Goal: Task Accomplishment & Management: Complete application form

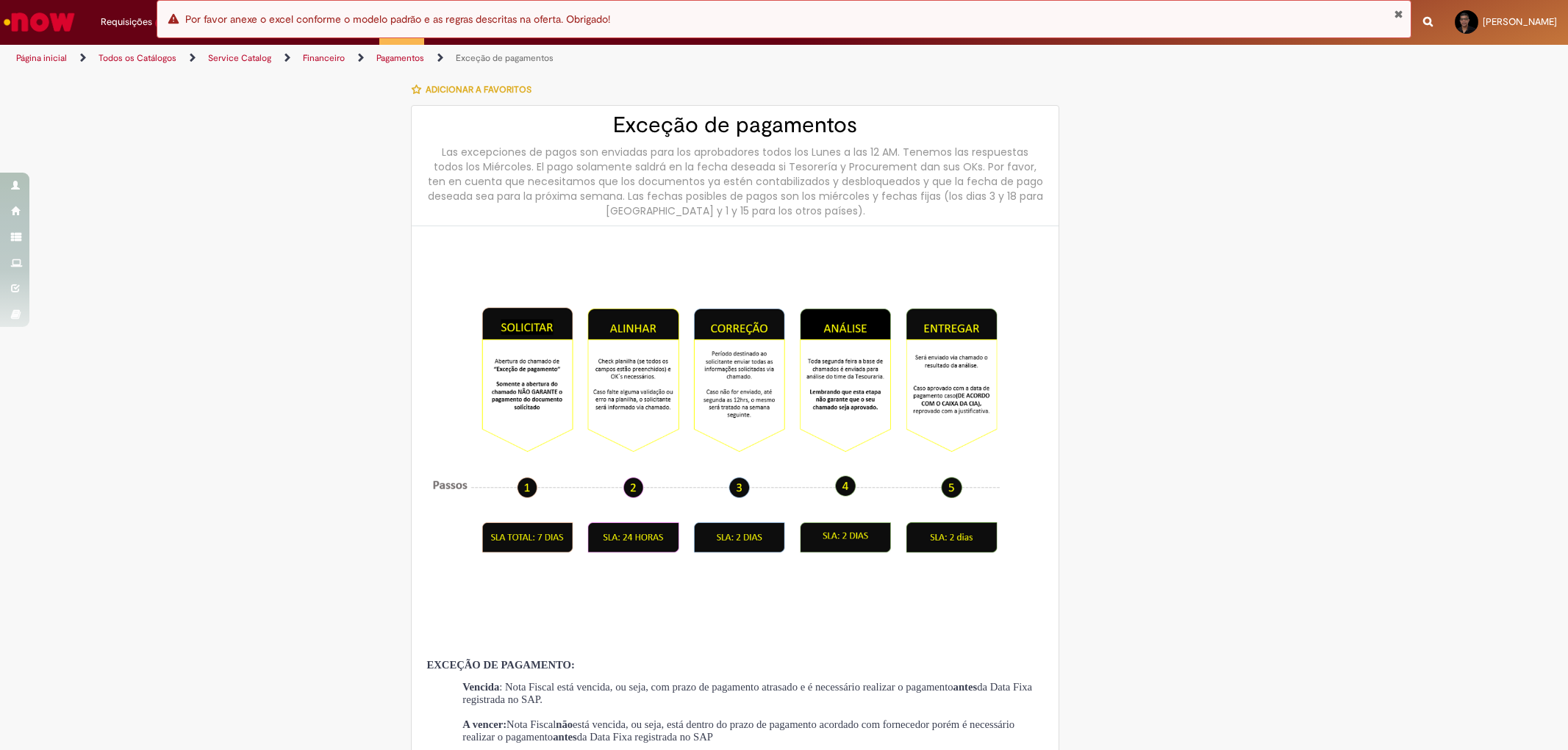
select select "***"
select select "******"
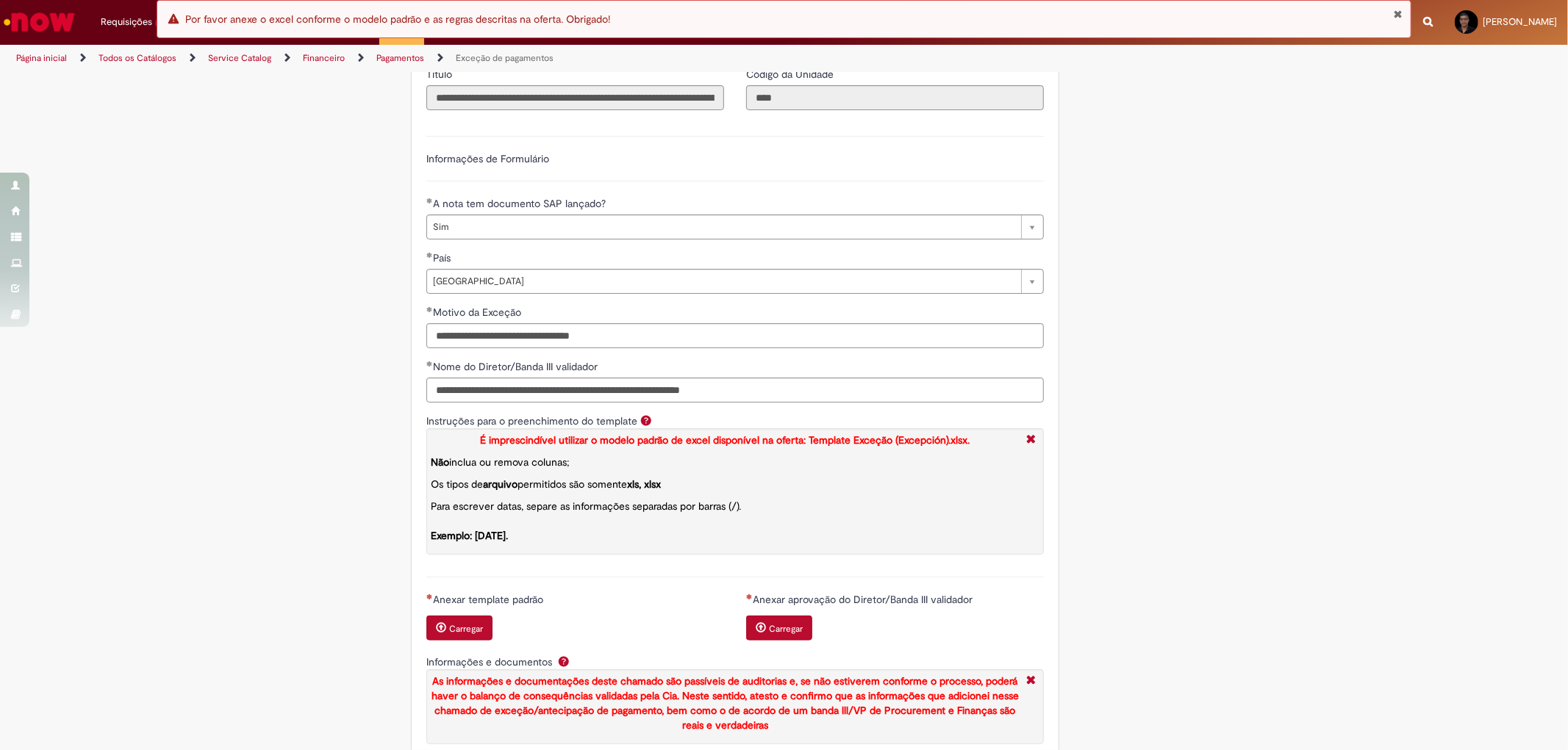
scroll to position [1551, 0]
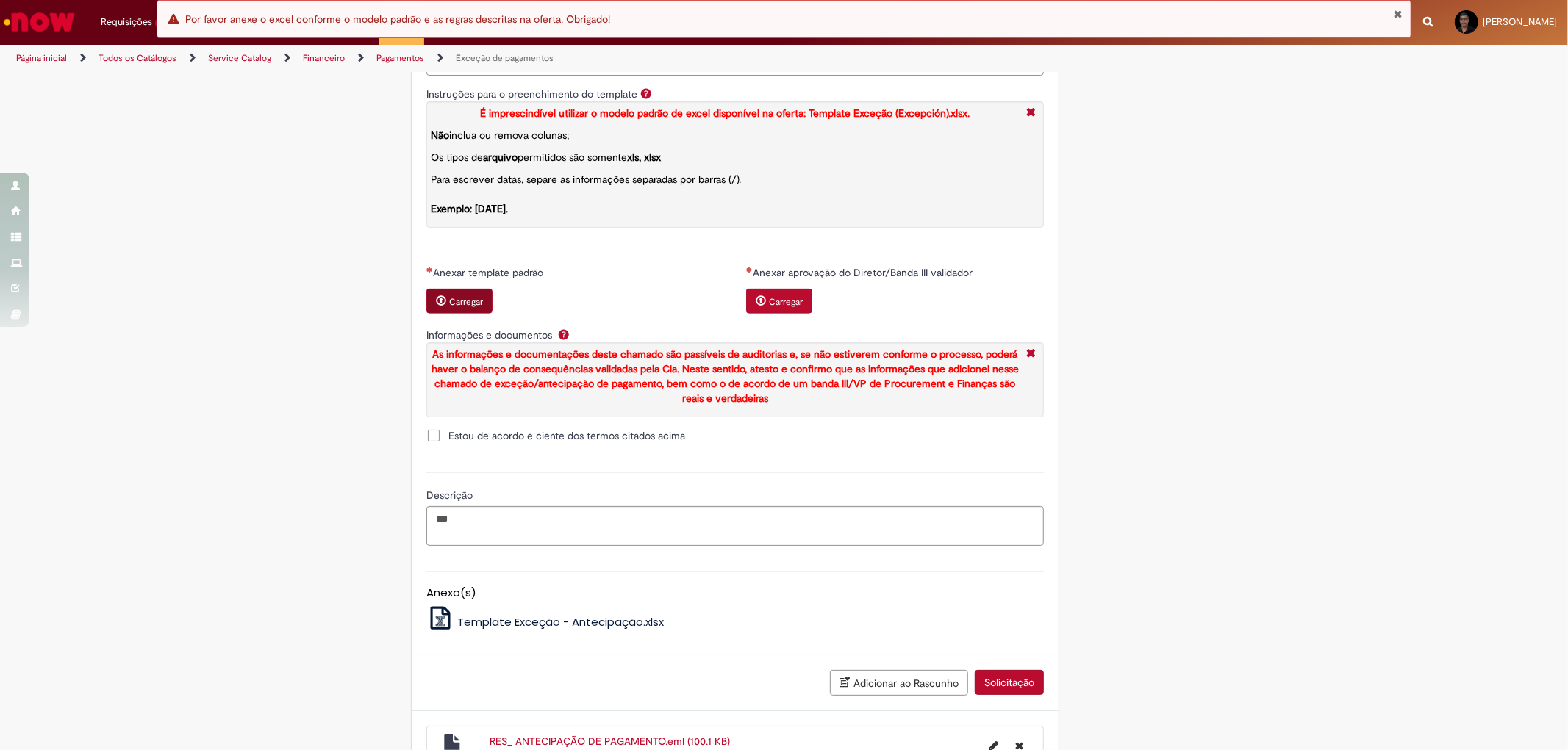
click at [464, 308] on small "Carregar" at bounding box center [466, 302] width 34 height 12
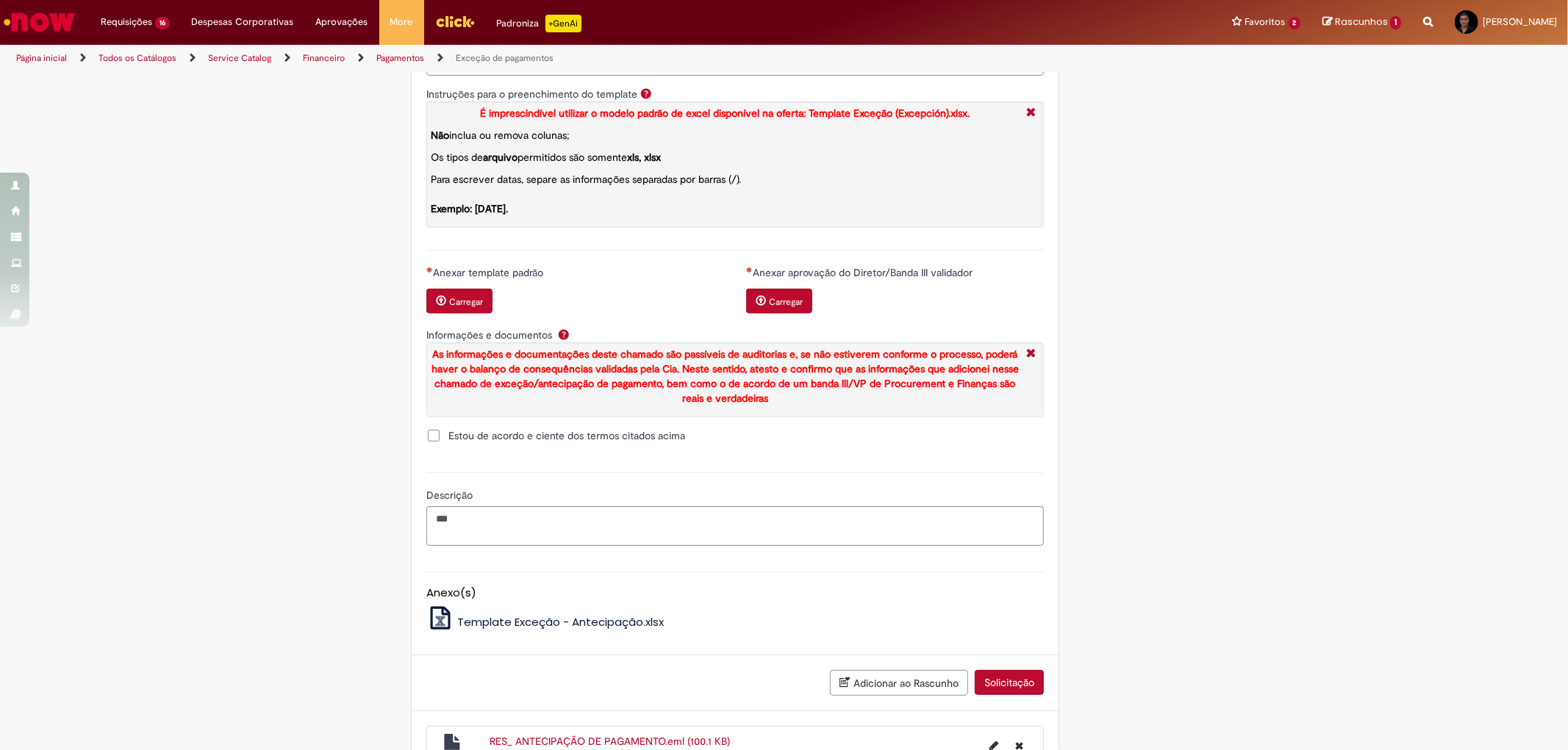
click at [453, 308] on small "Carregar" at bounding box center [466, 302] width 34 height 12
click at [460, 308] on small "Carregar" at bounding box center [466, 302] width 34 height 12
click at [445, 314] on button "Carregar" at bounding box center [459, 301] width 66 height 25
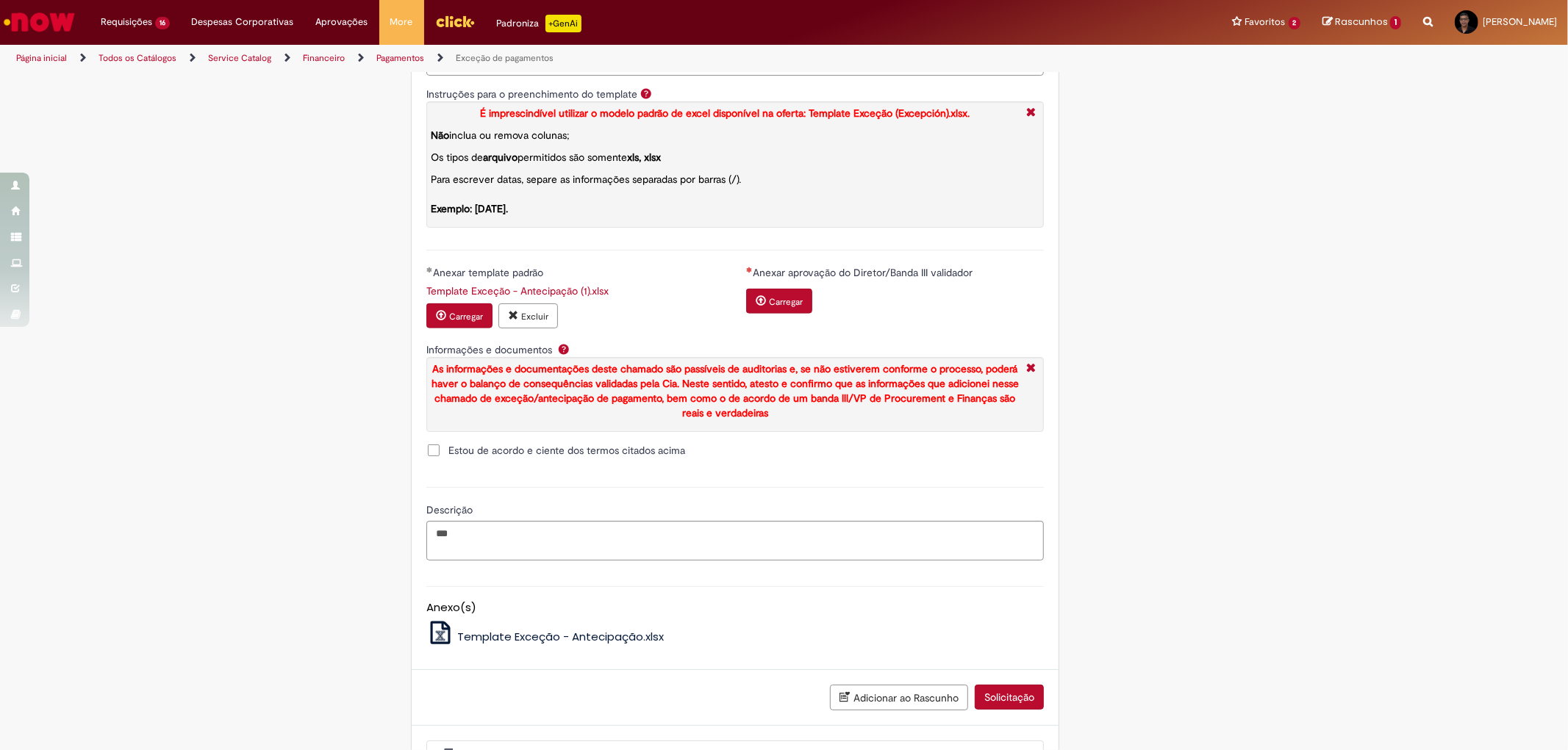
click at [508, 321] on span "Excluir anexo Template Exceção - Antecipação (1).xlsx" at bounding box center [513, 315] width 10 height 10
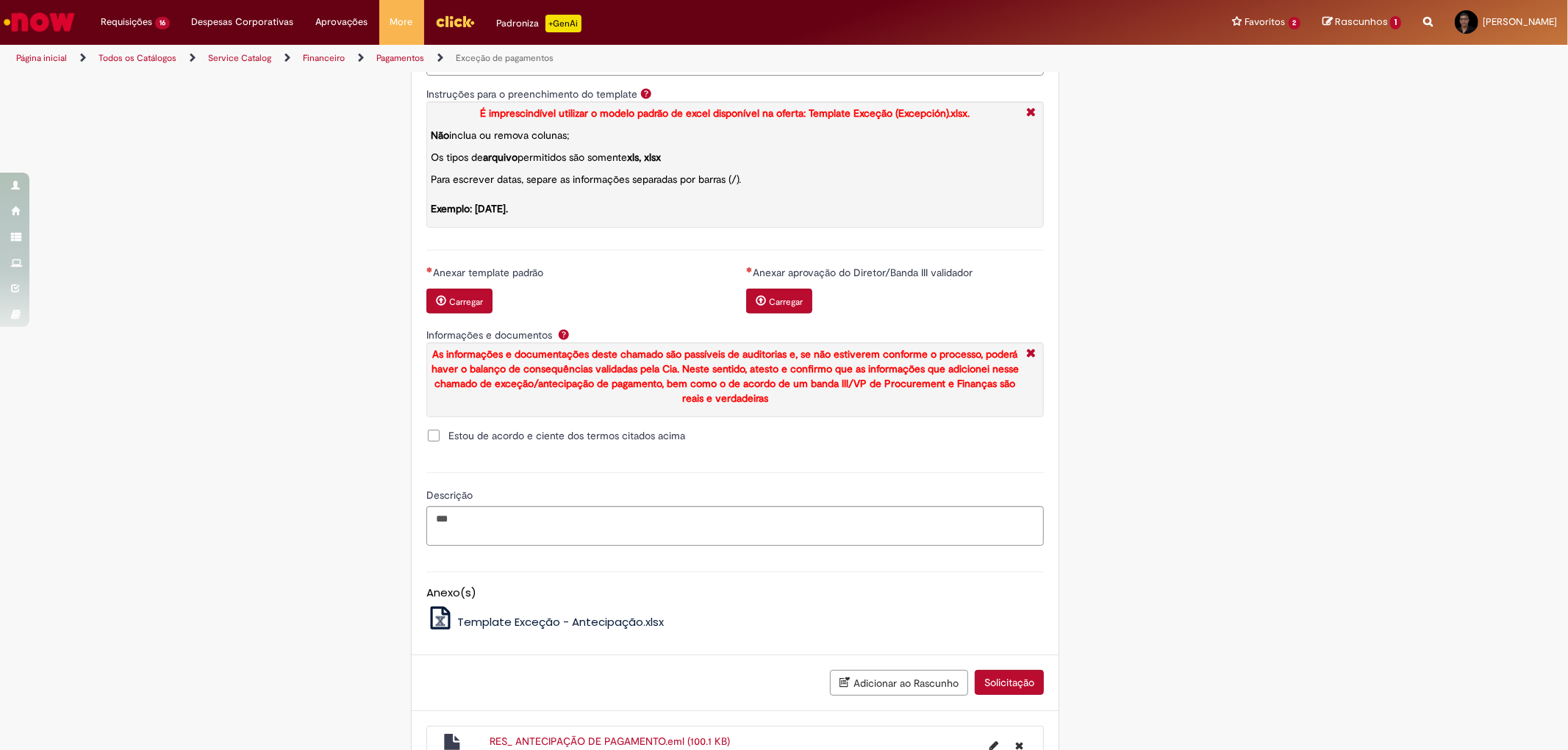
click at [475, 308] on small "Carregar" at bounding box center [466, 302] width 34 height 12
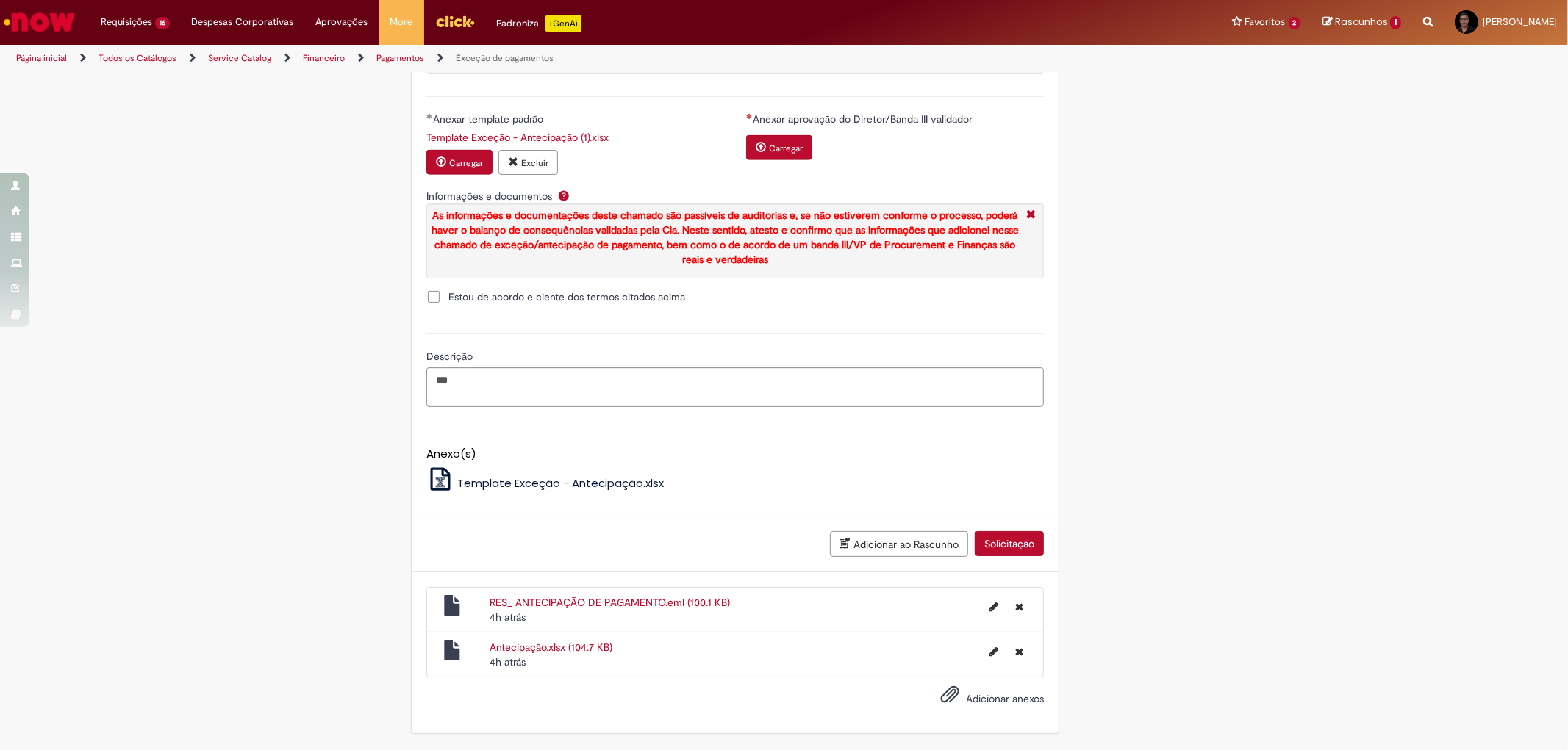
scroll to position [1733, 0]
click at [996, 544] on button "Solicitação" at bounding box center [1008, 543] width 69 height 25
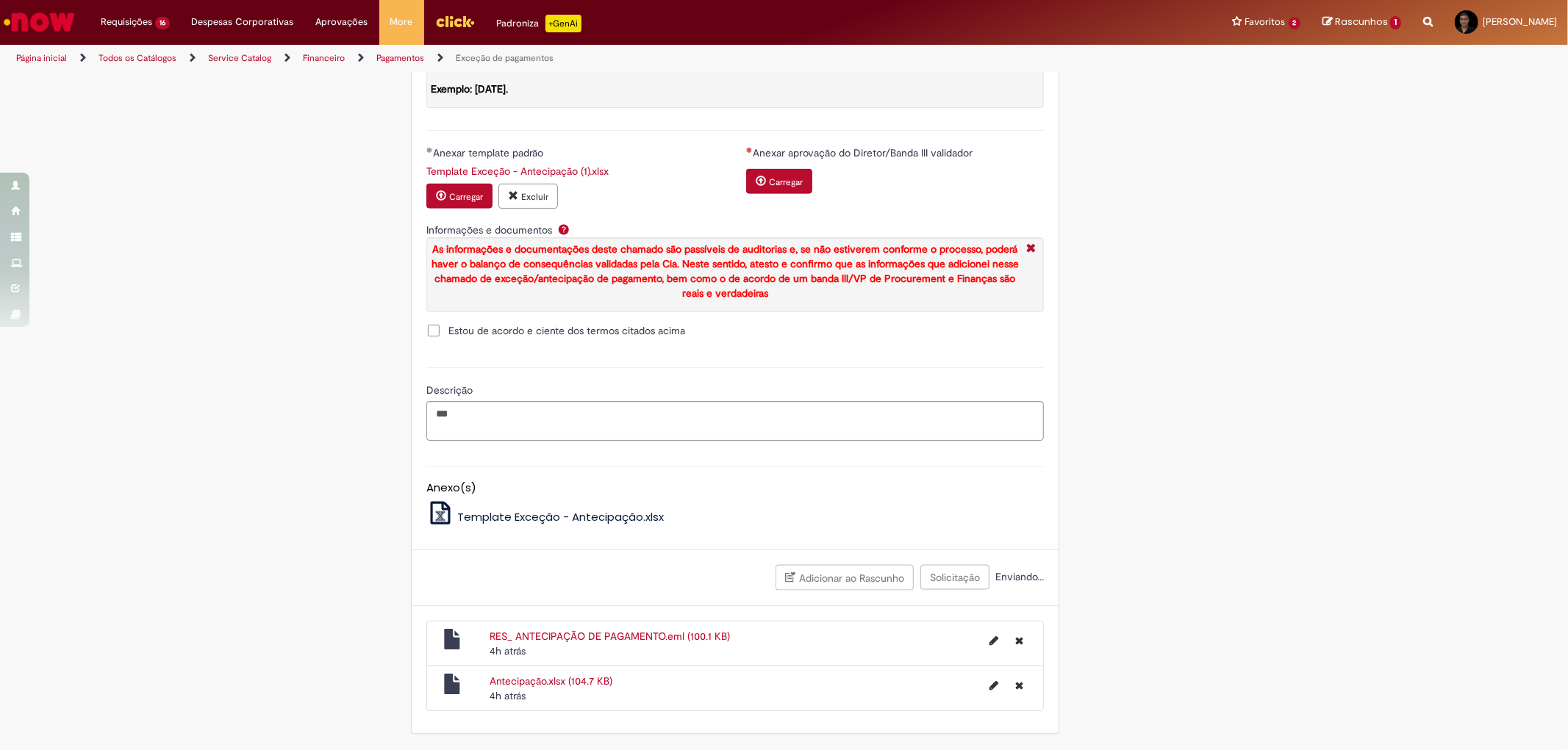
scroll to position [1699, 0]
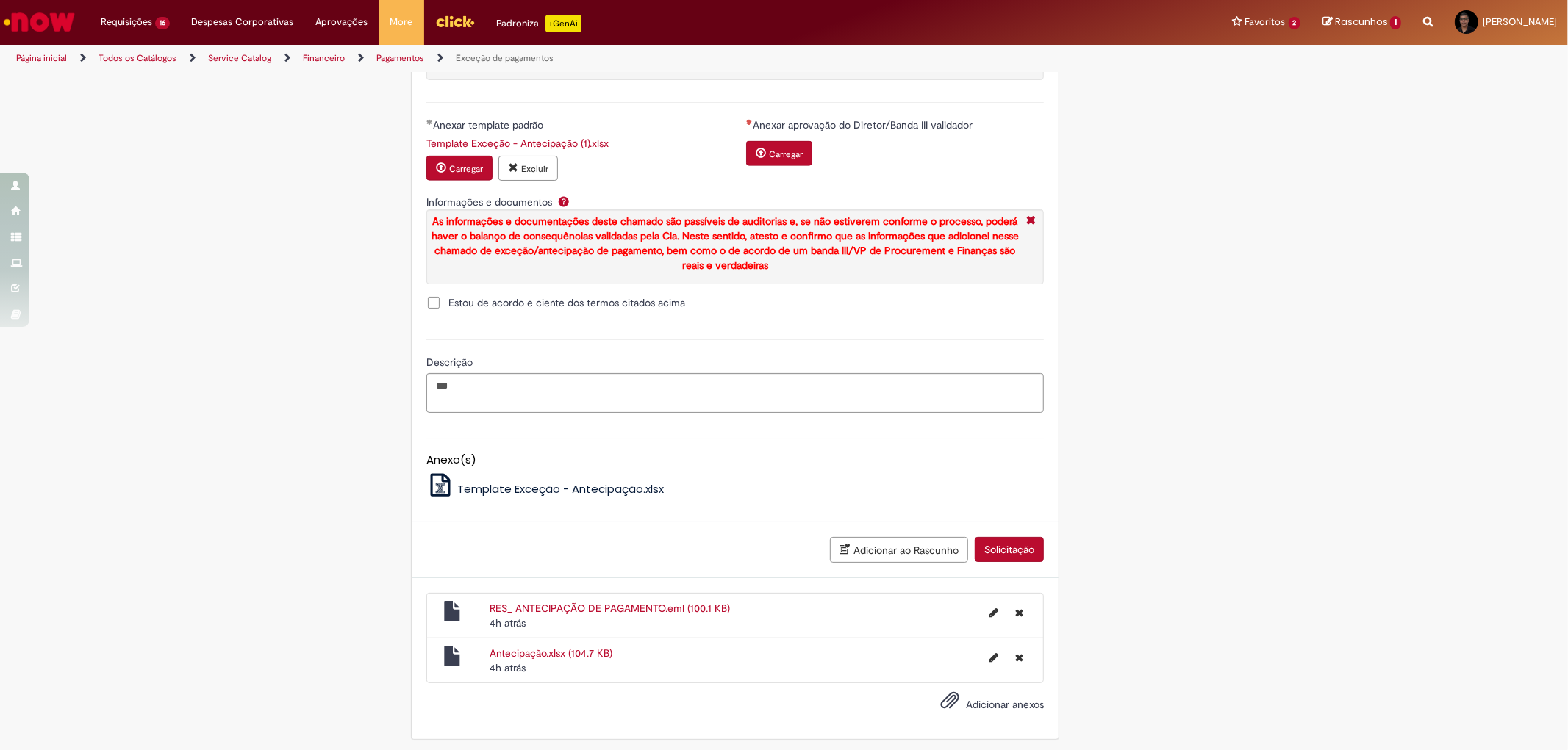
click at [769, 160] on small "Carregar" at bounding box center [786, 155] width 34 height 12
click at [1000, 562] on button "Solicitação" at bounding box center [1008, 549] width 69 height 25
